Goal: Feedback & Contribution: Submit feedback/report problem

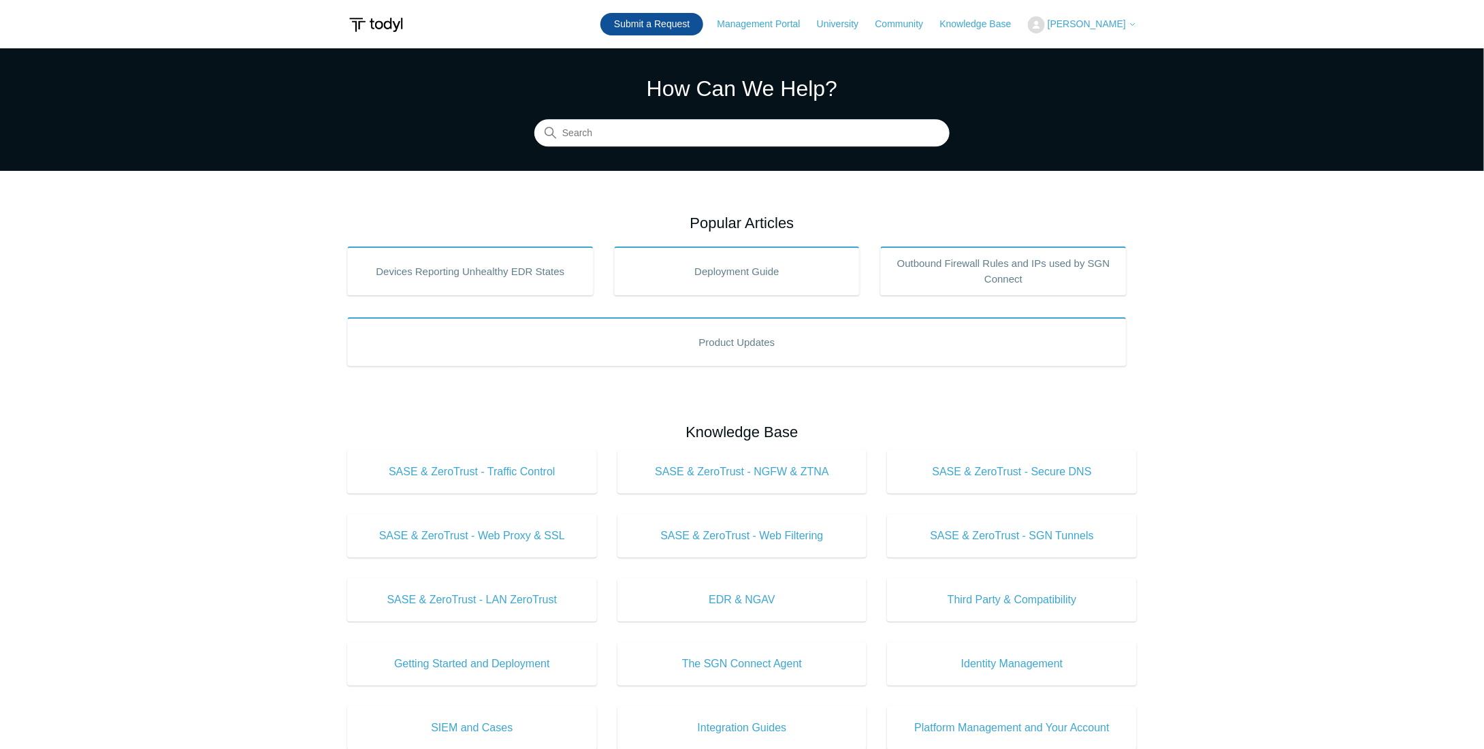
click at [687, 20] on link "Submit a Request" at bounding box center [651, 24] width 103 height 22
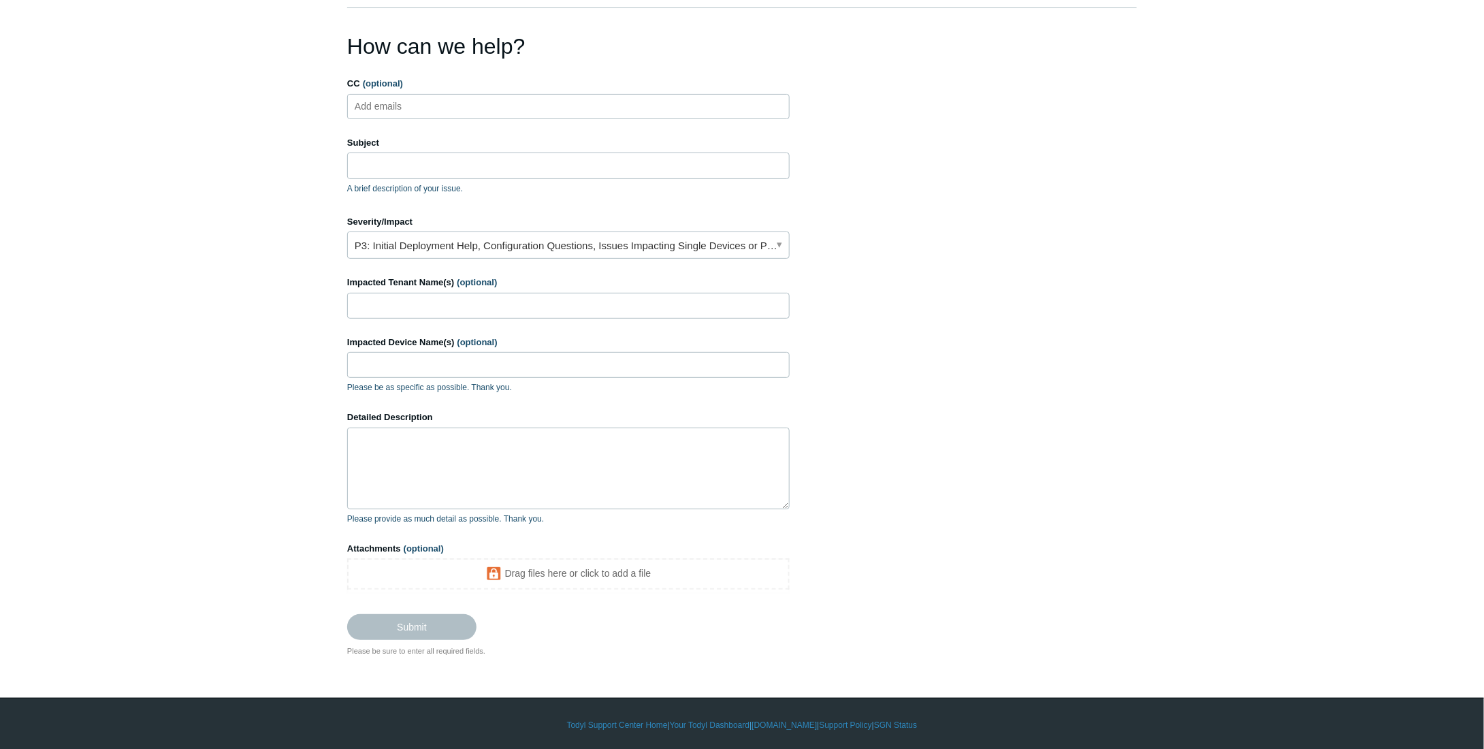
scroll to position [25, 0]
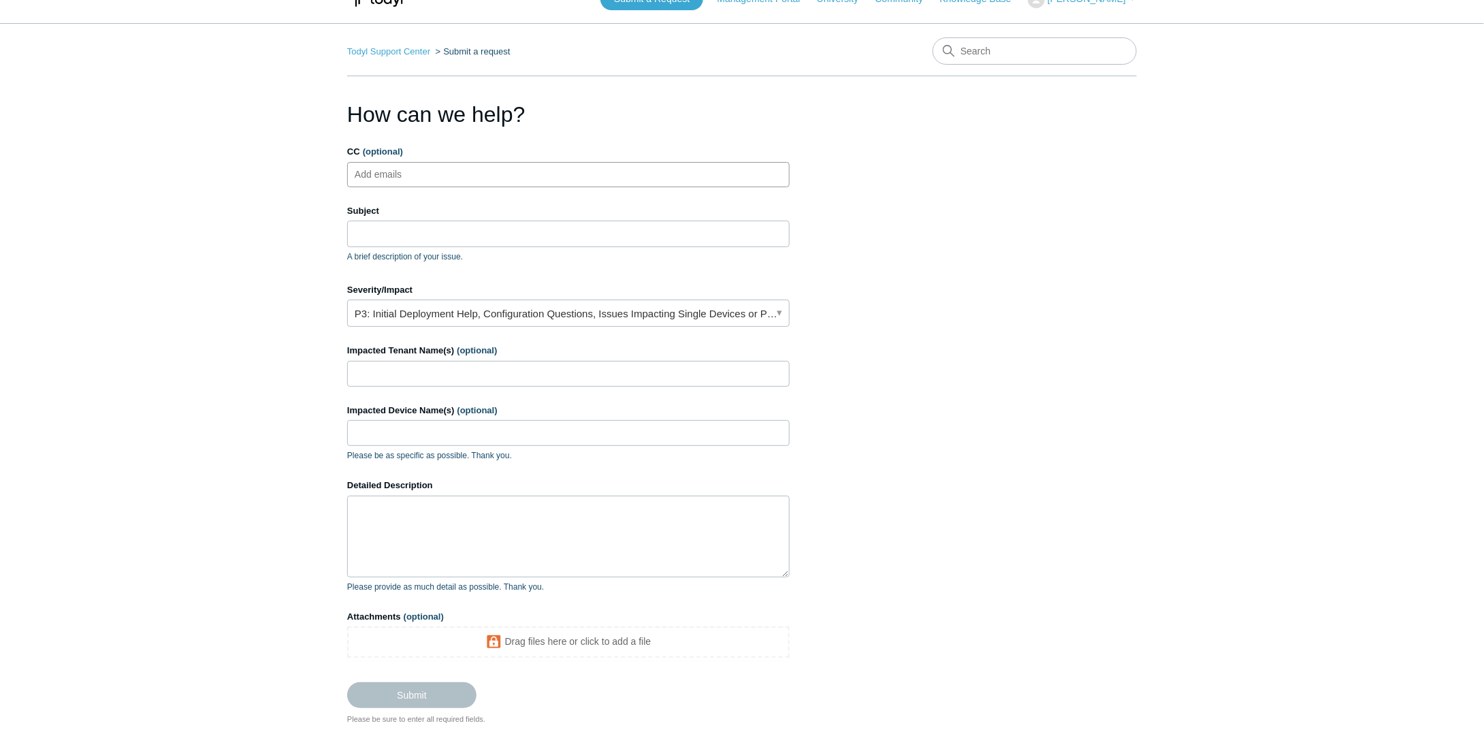
click at [537, 177] on ul "Add emails" at bounding box center [568, 174] width 443 height 25
click at [692, 114] on h1 "How can we help?" at bounding box center [568, 114] width 443 height 33
click at [545, 229] on input "Subject" at bounding box center [568, 234] width 443 height 26
type input "IP Mismatch"
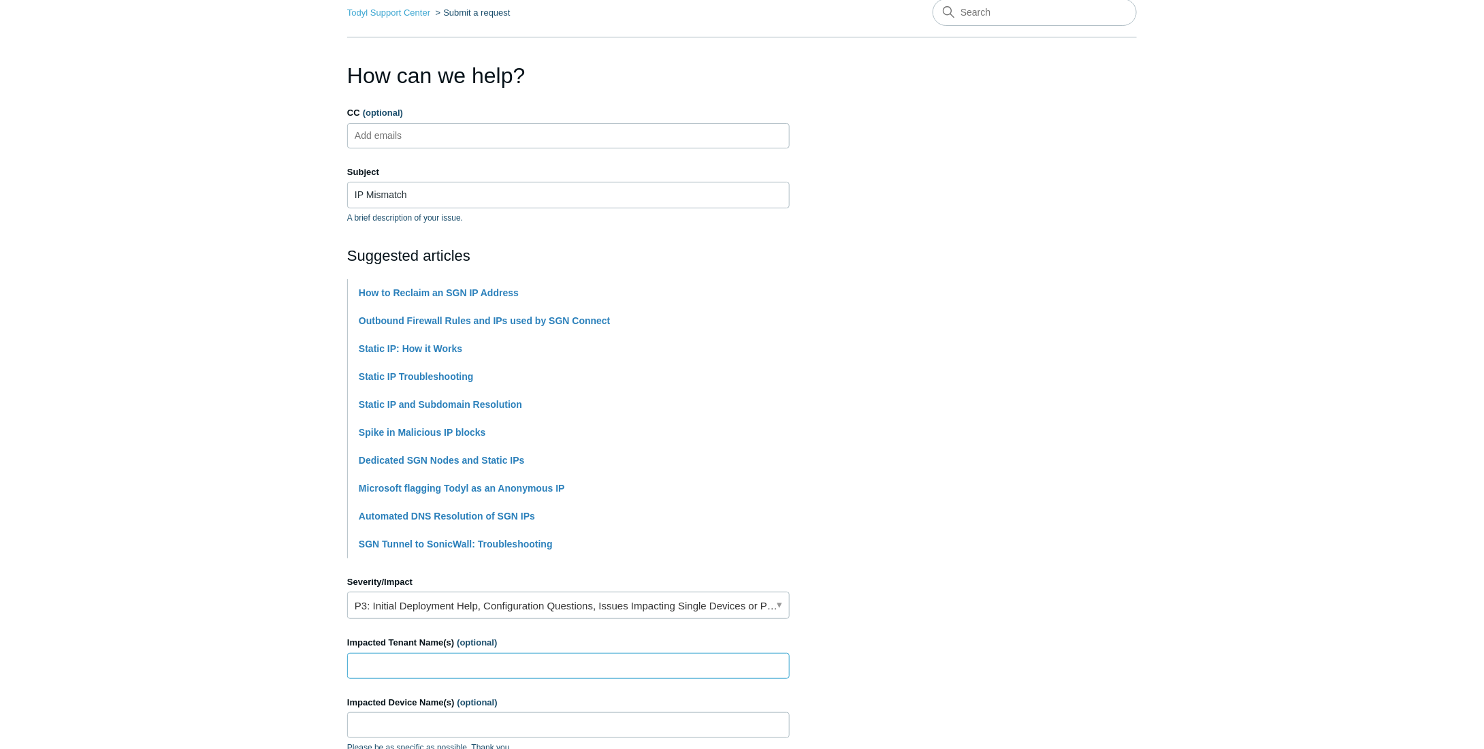
scroll to position [229, 0]
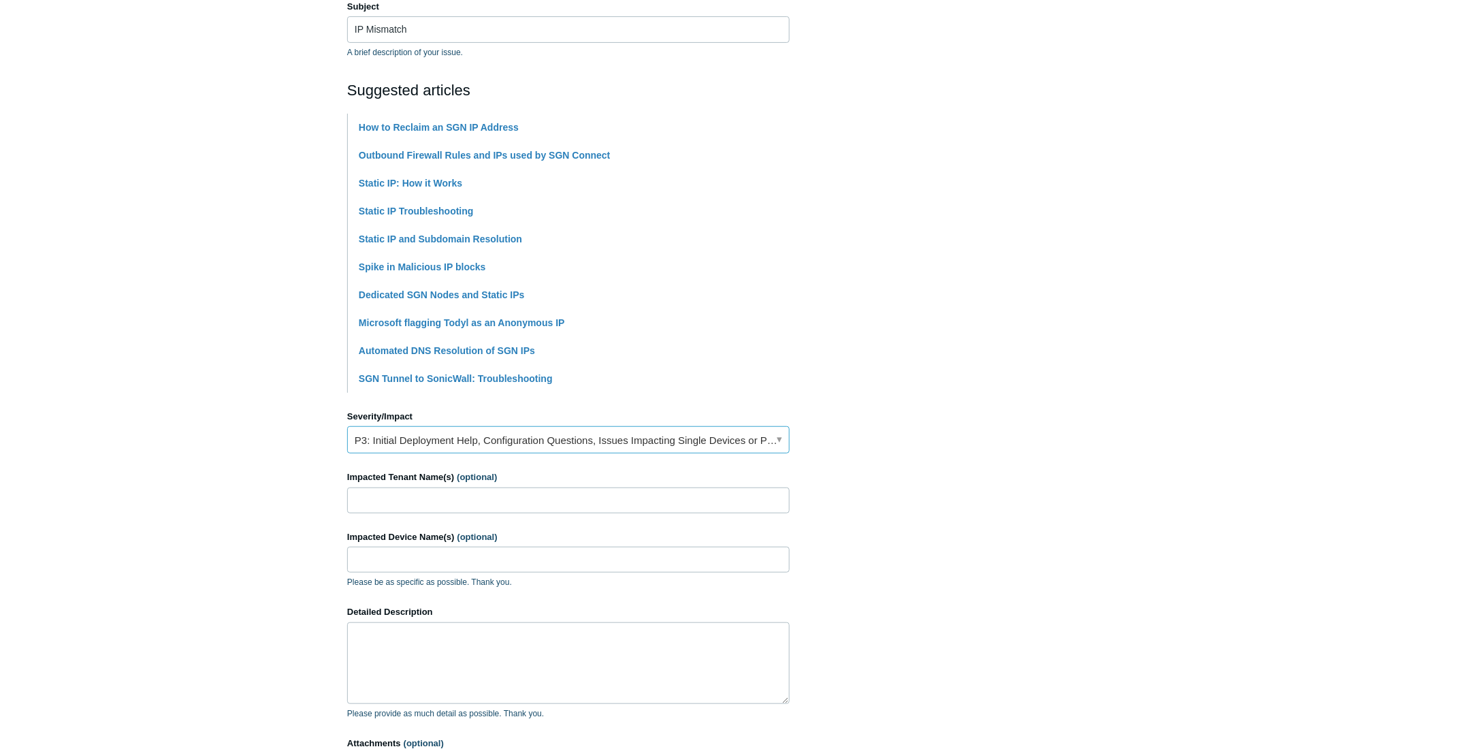
click at [512, 432] on link "P3: Initial Deployment Help, Configuration Questions, Issues Impacting Single D…" at bounding box center [568, 439] width 443 height 27
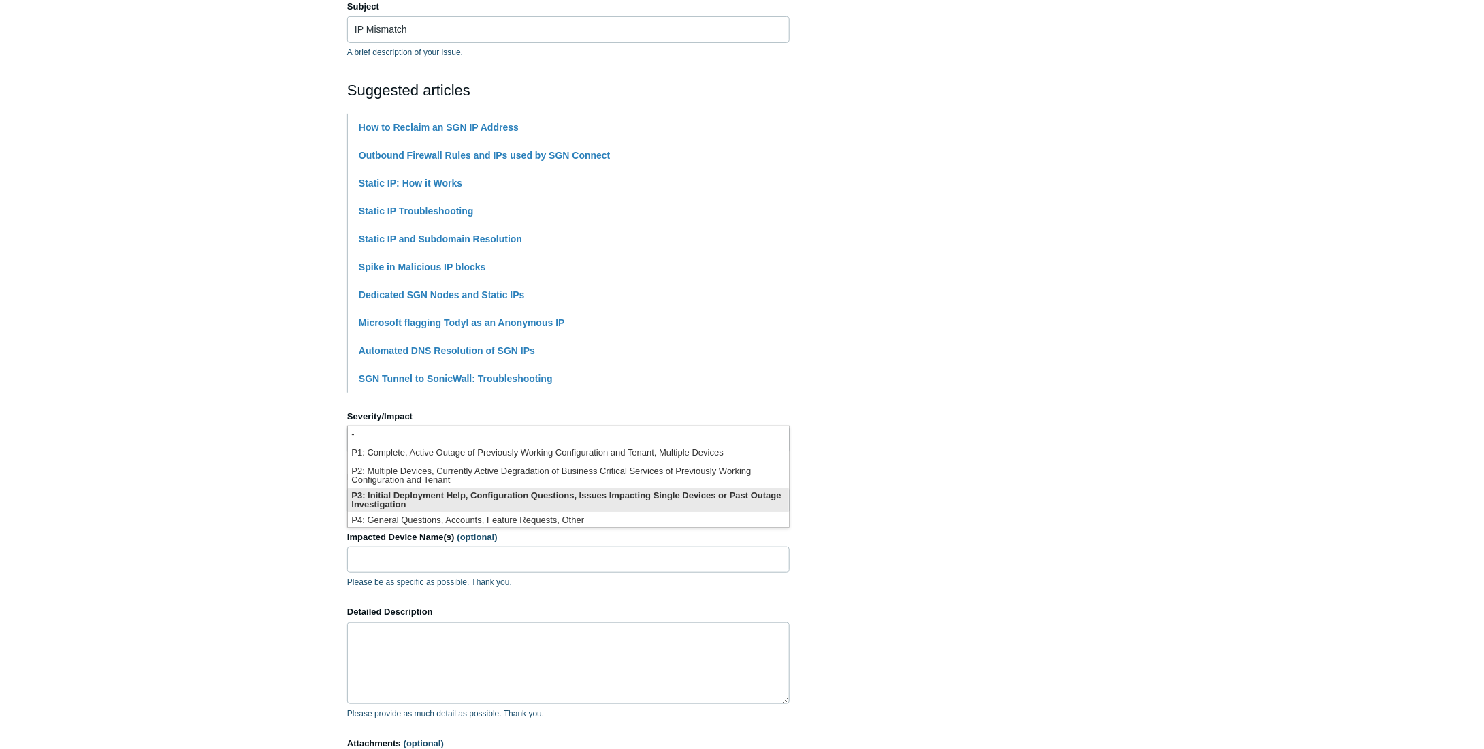
click at [527, 500] on li "P3: Initial Deployment Help, Configuration Questions, Issues Impacting Single D…" at bounding box center [568, 499] width 441 height 25
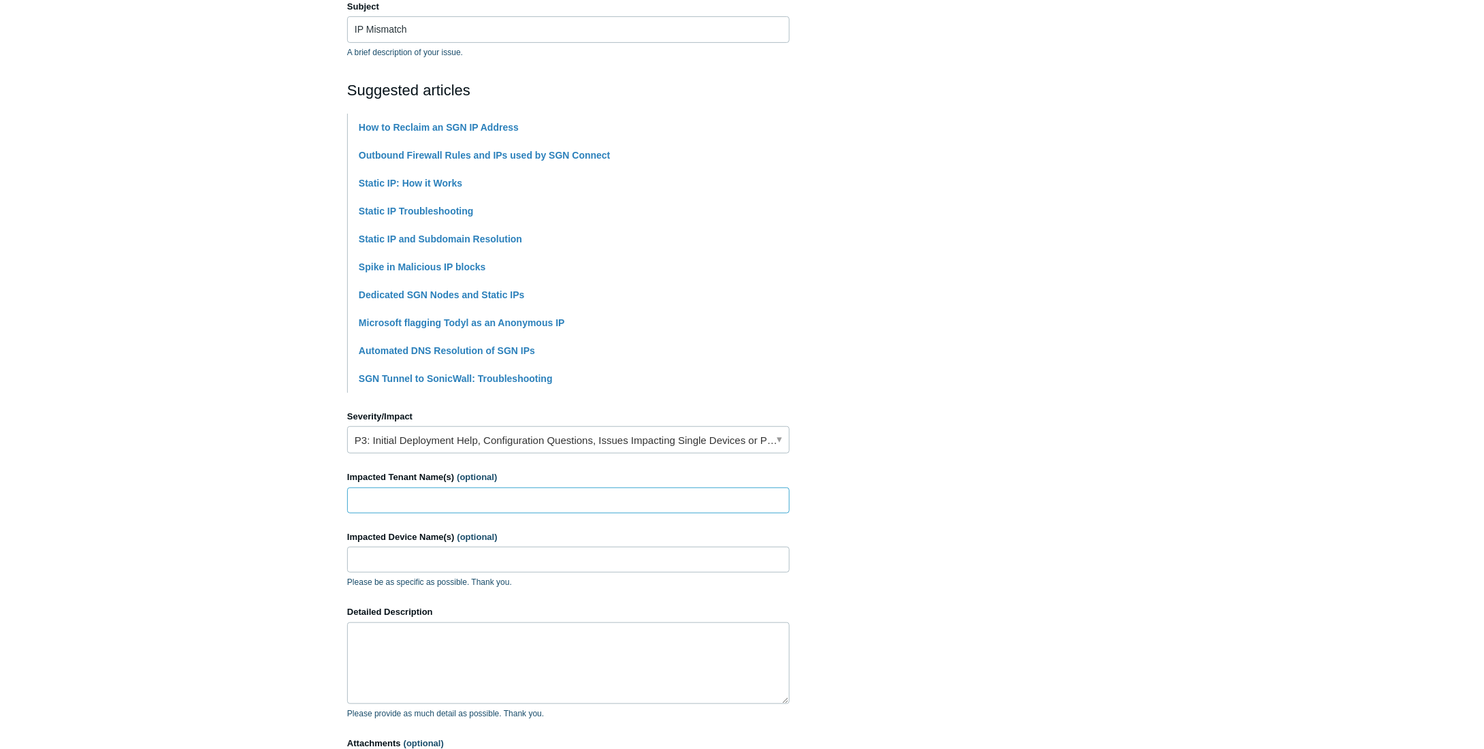
click at [527, 500] on input "Impacted Tenant Name(s) (optional)" at bounding box center [568, 500] width 443 height 26
type input "Run Networks"
click at [497, 560] on input "Impacted Device Name(s) (optional)" at bounding box center [568, 560] width 443 height 26
click at [493, 570] on input "Impacted Device Name(s) (optional)" at bounding box center [568, 560] width 443 height 26
click at [479, 566] on input "Impacted Device Name(s) (optional)" at bounding box center [568, 560] width 443 height 26
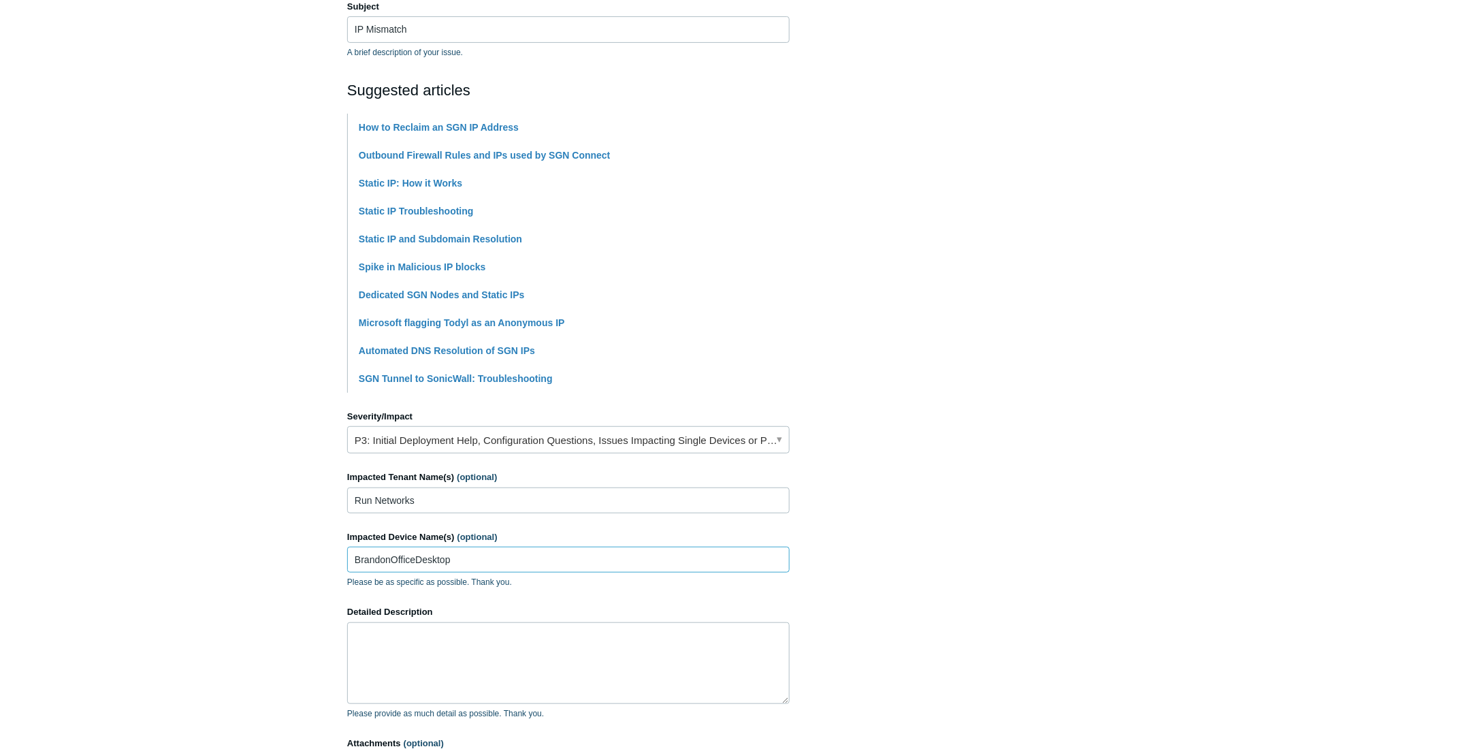
type input "BrandonOfficeDesktop"
click at [1411, 243] on main "Todyl Support Center Submit a request How can we help? CC (optional) Add emails…" at bounding box center [742, 335] width 1484 height 1033
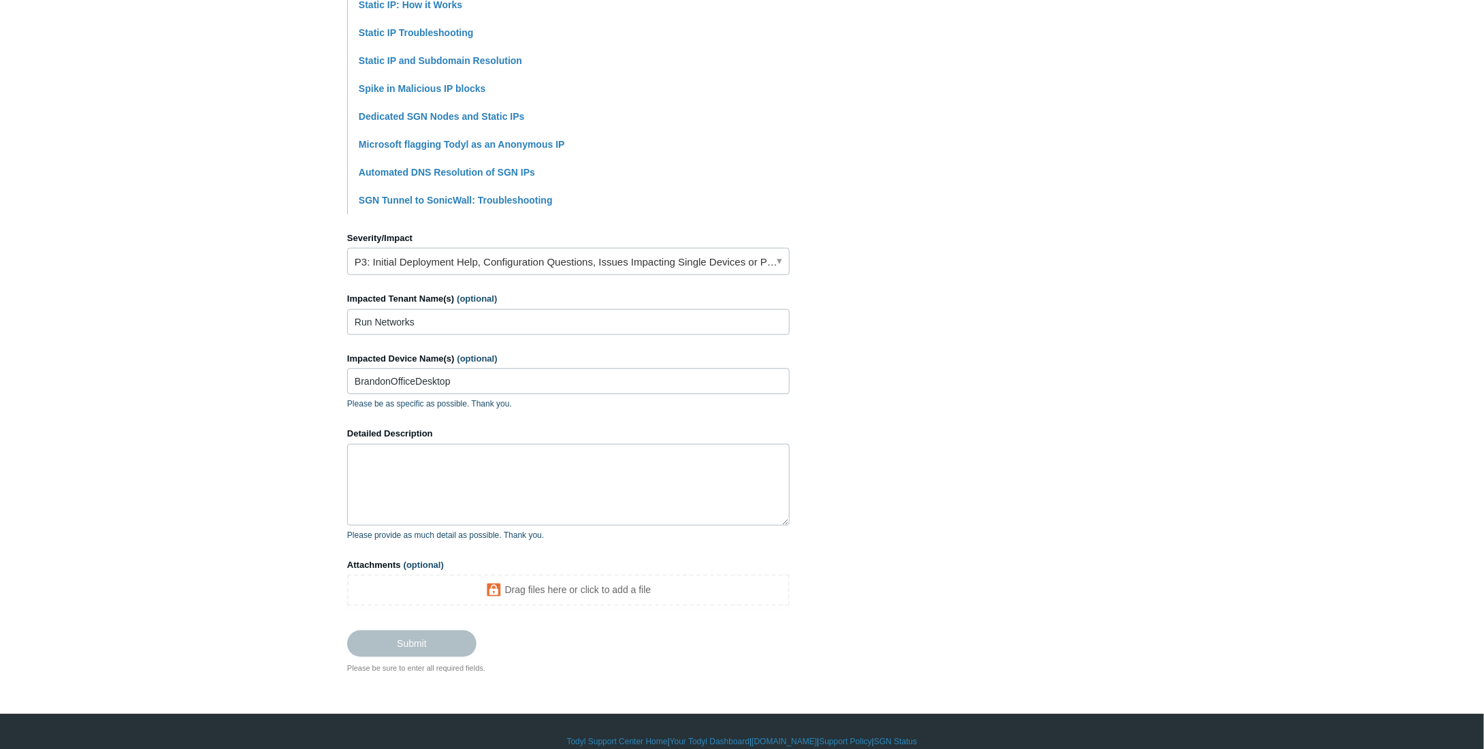
scroll to position [424, 0]
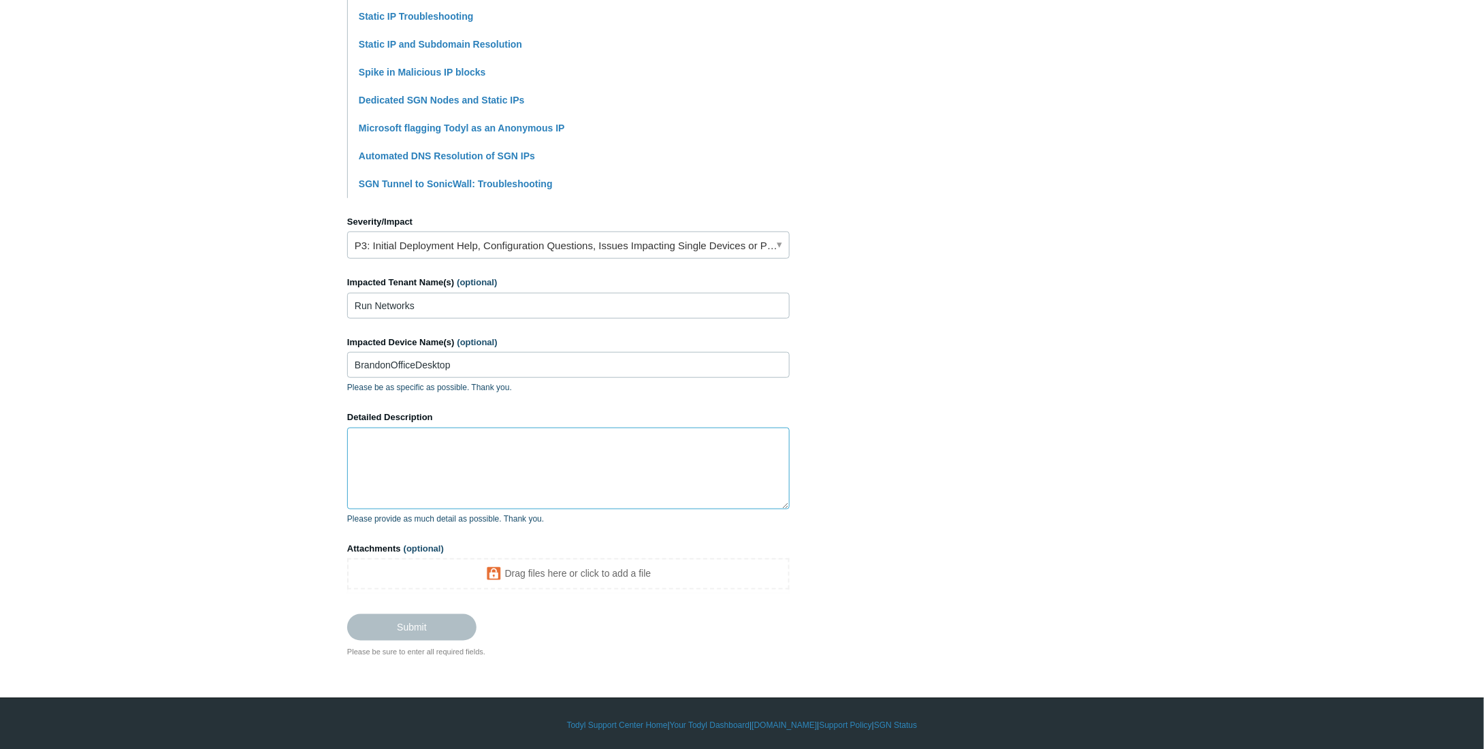
click at [718, 485] on textarea "Detailed Description" at bounding box center [568, 469] width 443 height 82
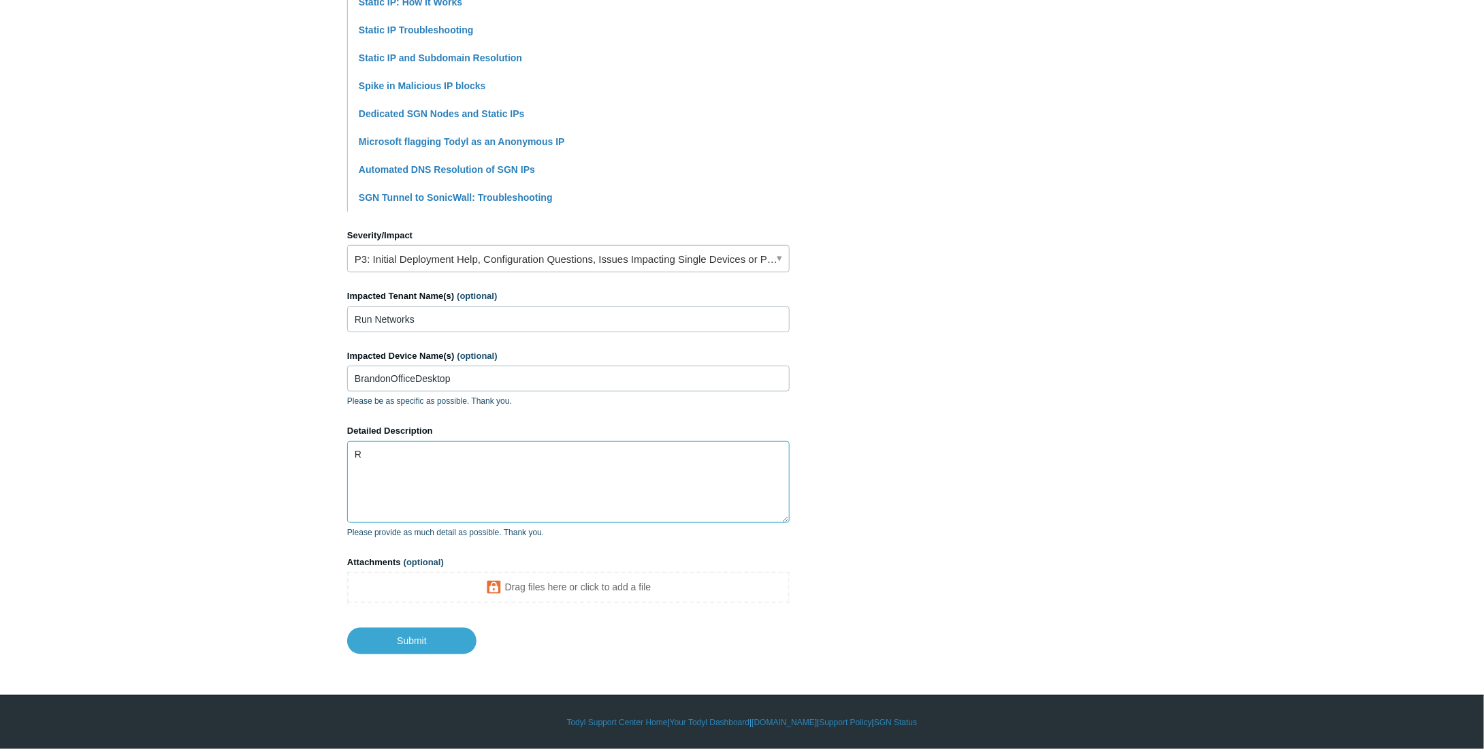
scroll to position [407, 0]
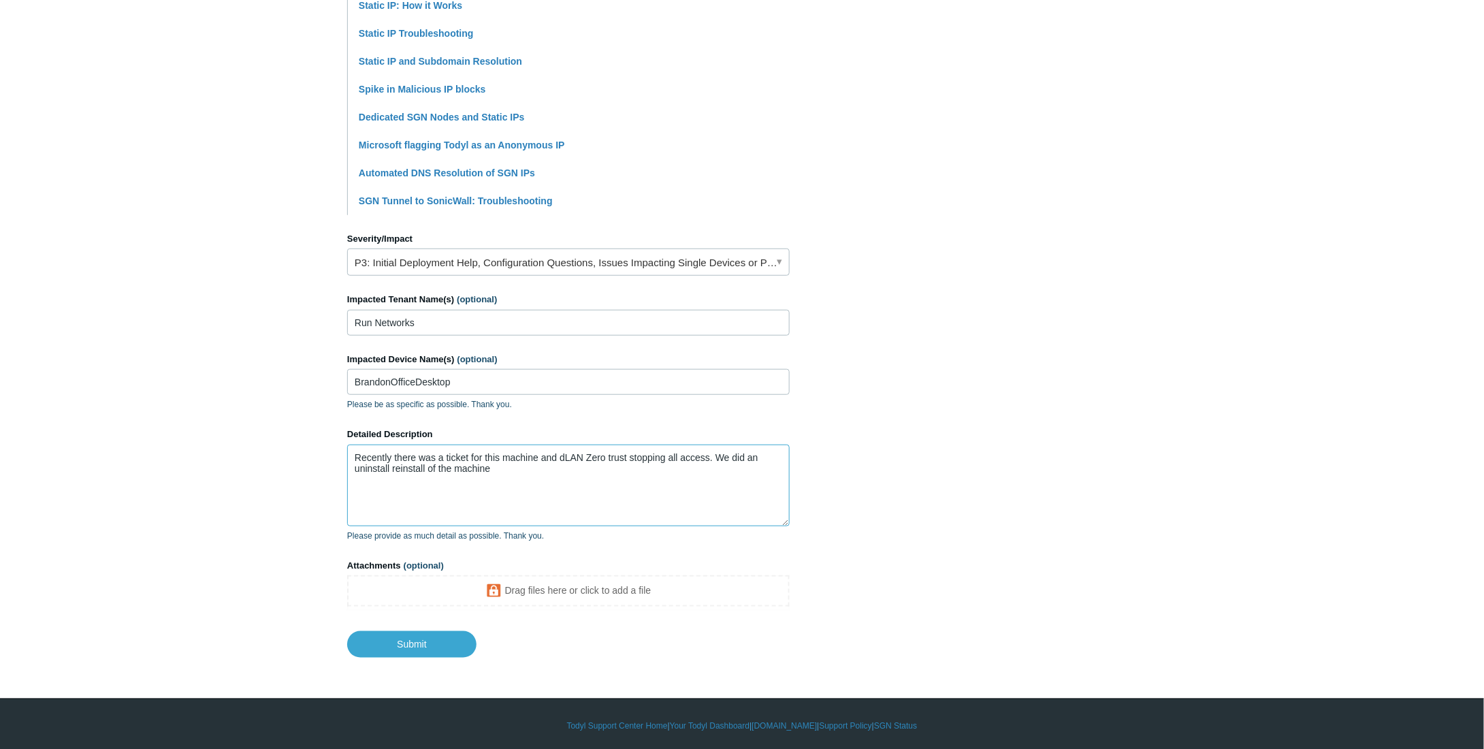
click at [562, 460] on textarea "Recently there was a ticket for this machine and dLAN Zero trust stopping all a…" at bounding box center [568, 486] width 443 height 82
click at [568, 458] on textarea "Recently there was a ticket for this machine and dLAN Zero trust stopping all a…" at bounding box center [568, 486] width 443 height 82
click at [777, 466] on textarea "Recently there was a ticket for this machine and LAN Zero trust stopping all ac…" at bounding box center [568, 486] width 443 height 82
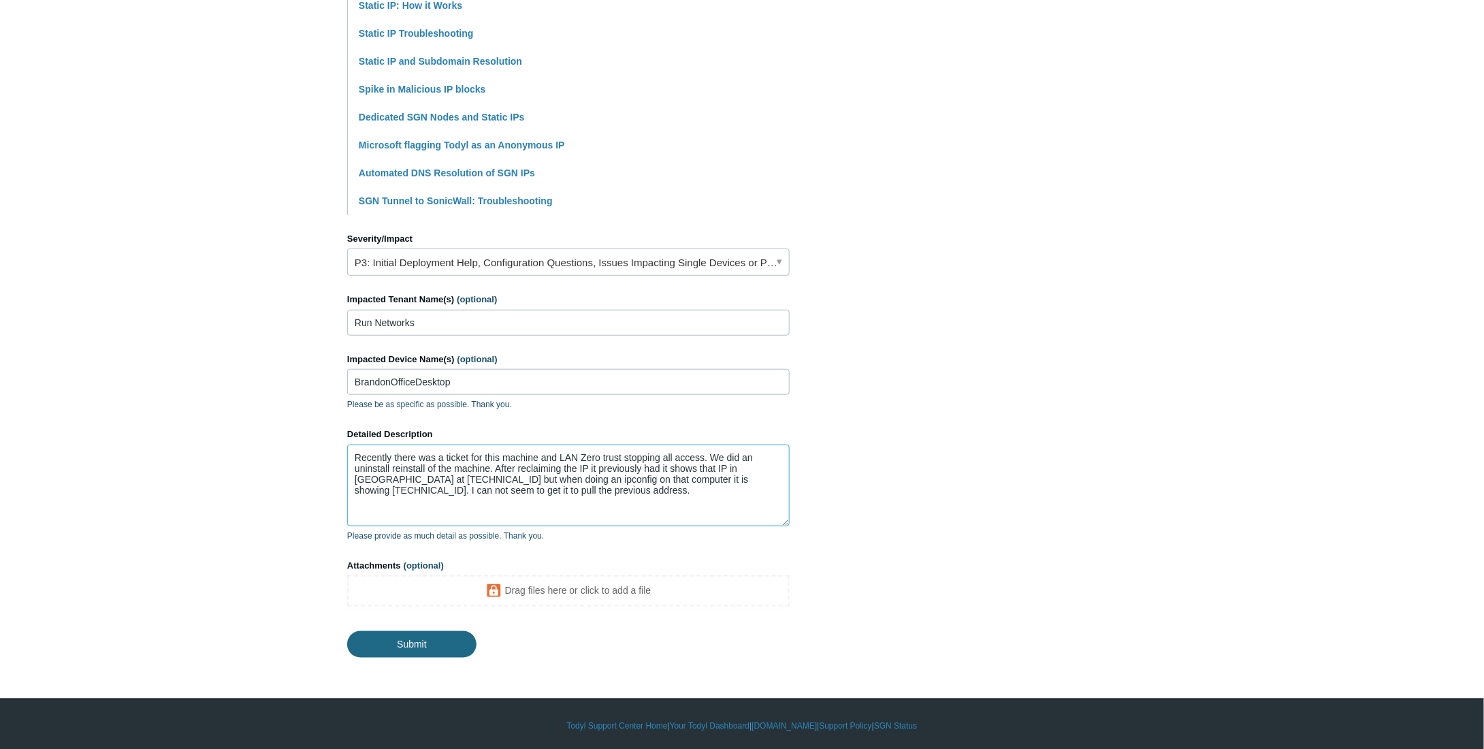
type textarea "Recently there was a ticket for this machine and LAN Zero trust stopping all ac…"
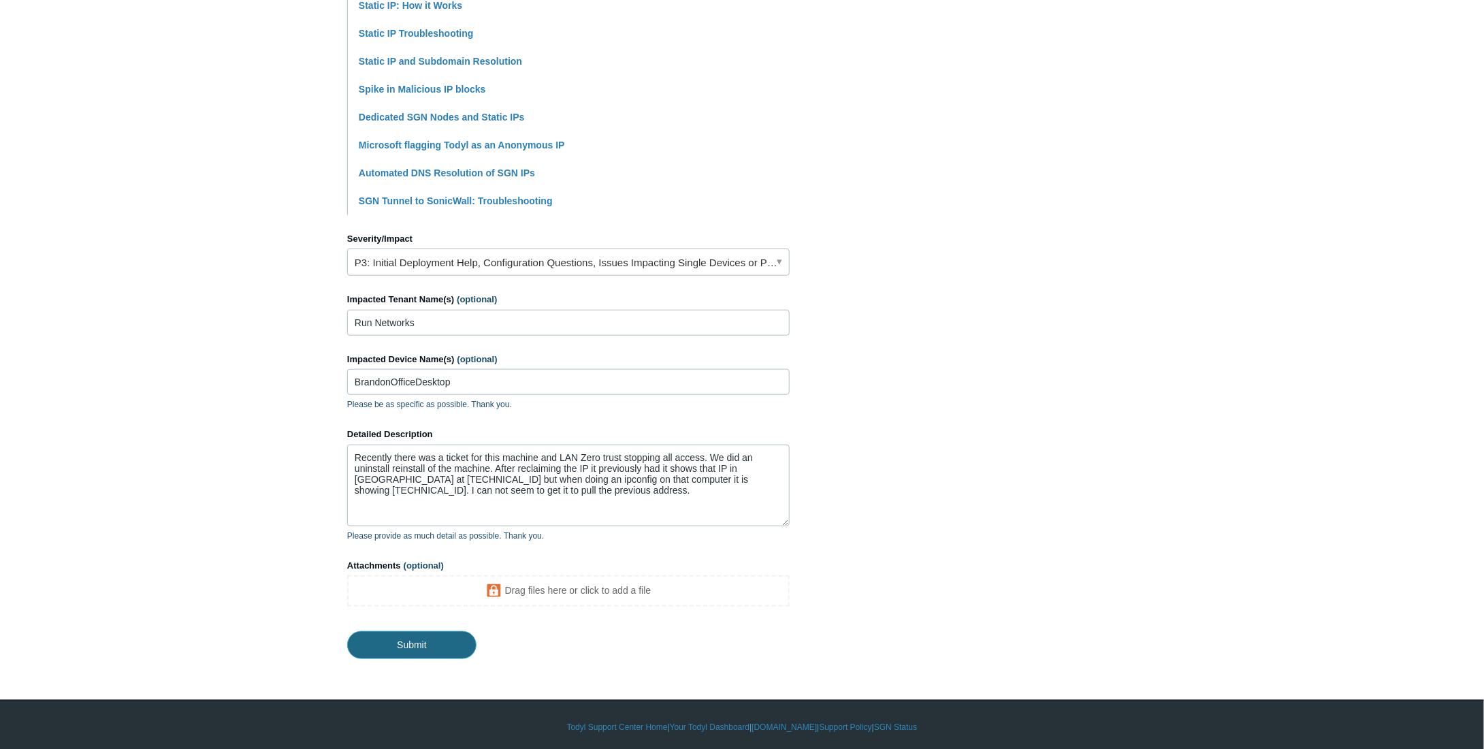
click at [417, 635] on input "Submit" at bounding box center [411, 644] width 129 height 27
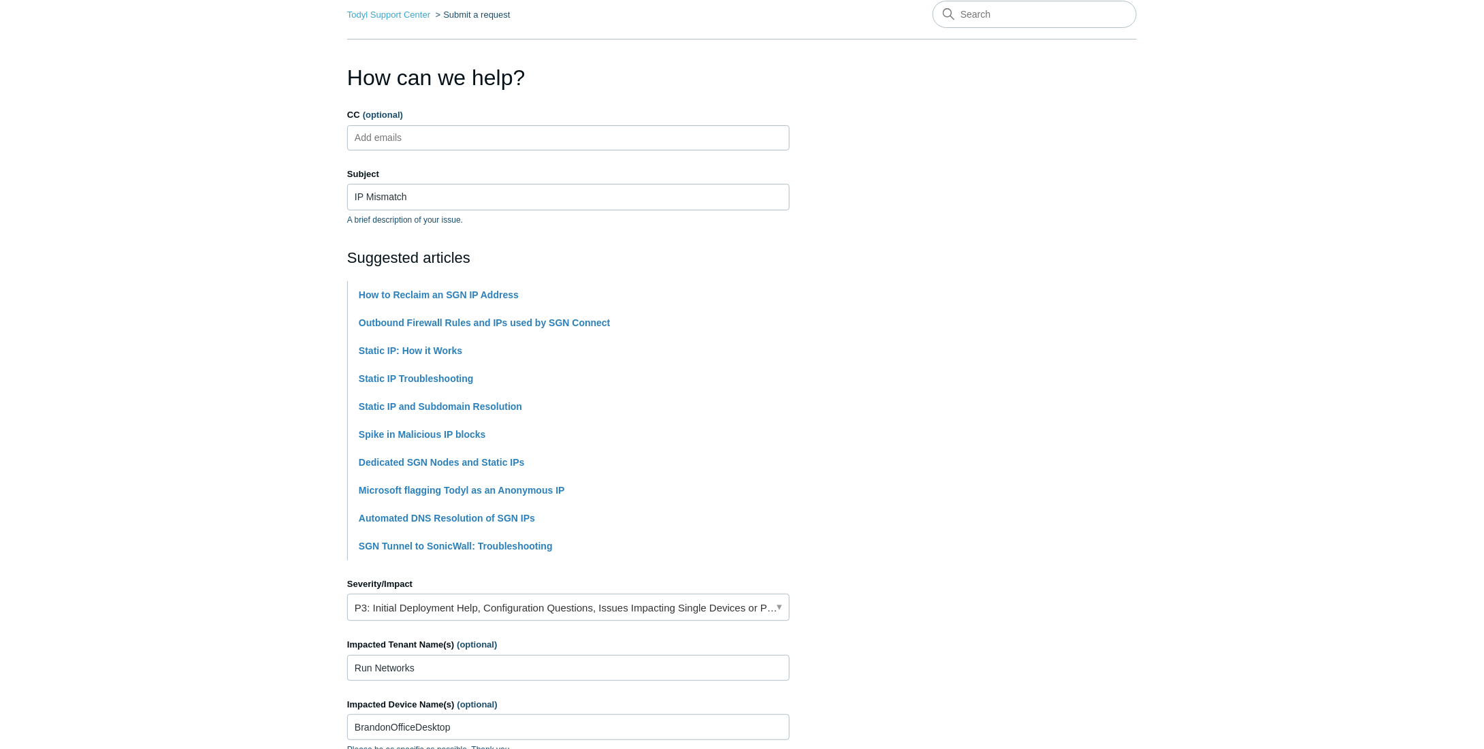
scroll to position [0, 0]
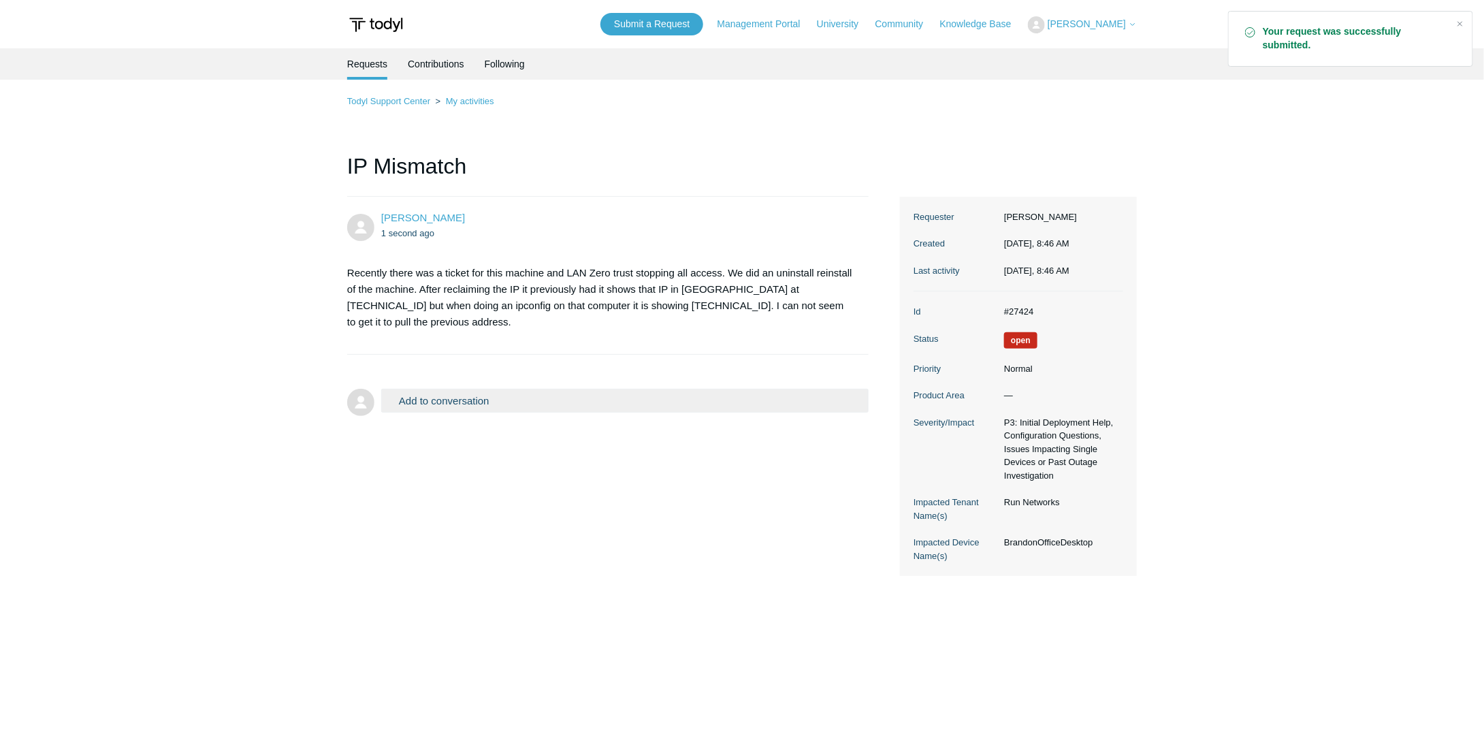
click at [1205, 219] on main "Requests Contributions Following Todyl Support Center My activities IP Mismatch…" at bounding box center [742, 385] width 1484 height 674
